Goal: Task Accomplishment & Management: Complete application form

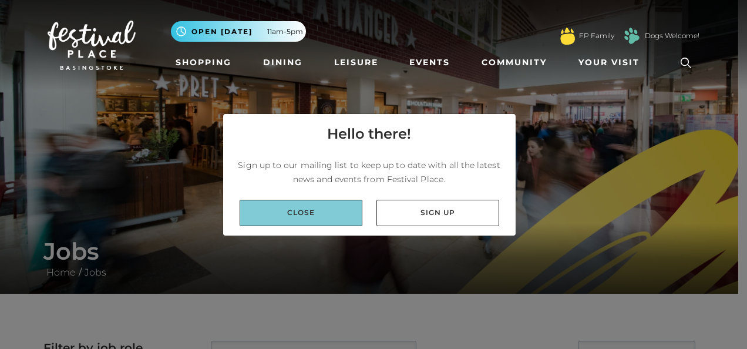
click at [293, 211] on link "Close" at bounding box center [301, 213] width 123 height 26
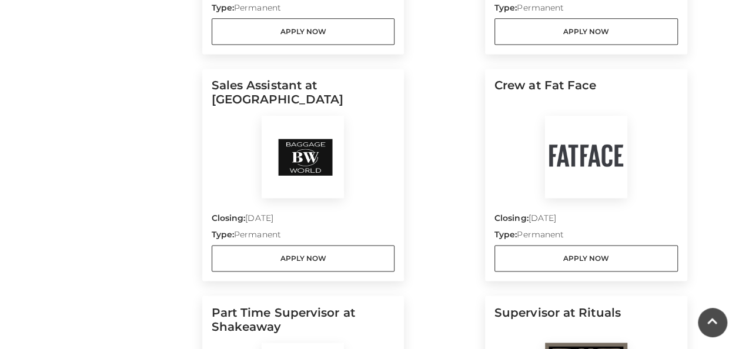
scroll to position [817, 0]
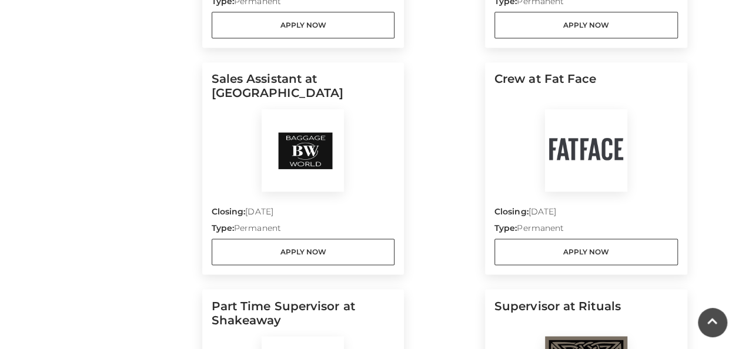
drag, startPoint x: 702, startPoint y: 193, endPoint x: 706, endPoint y: 224, distance: 32.1
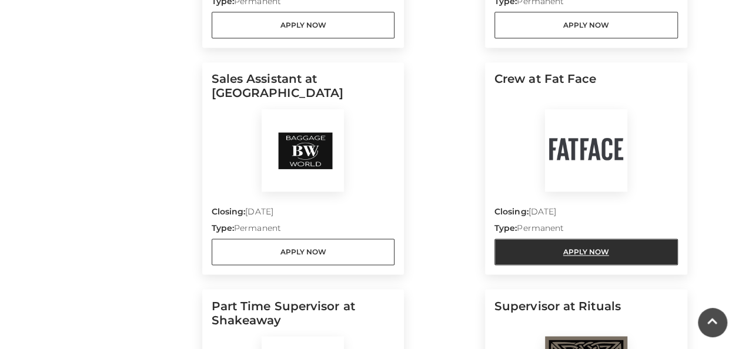
click at [637, 255] on link "Apply Now" at bounding box center [585, 252] width 183 height 26
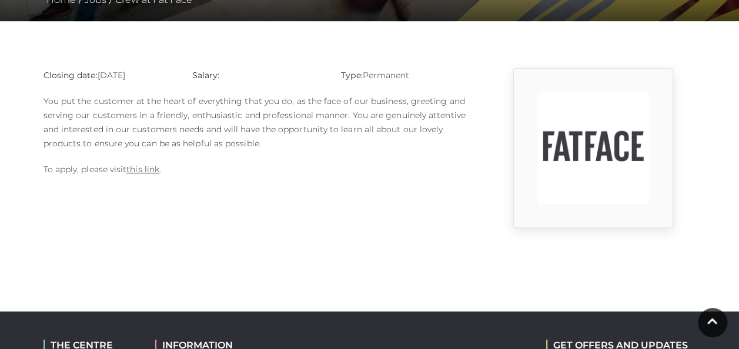
scroll to position [275, 0]
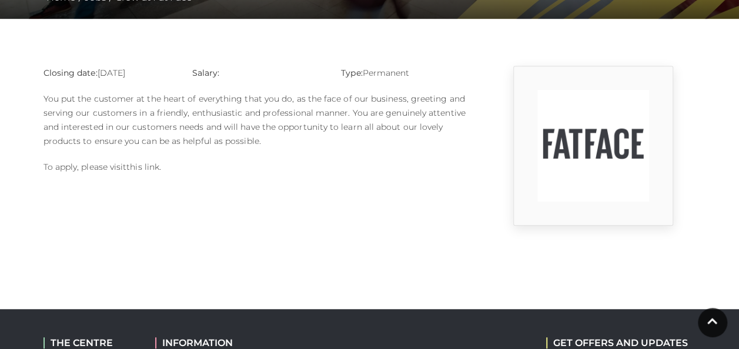
click at [137, 166] on link "this link" at bounding box center [142, 167] width 33 height 11
